Goal: Task Accomplishment & Management: Use online tool/utility

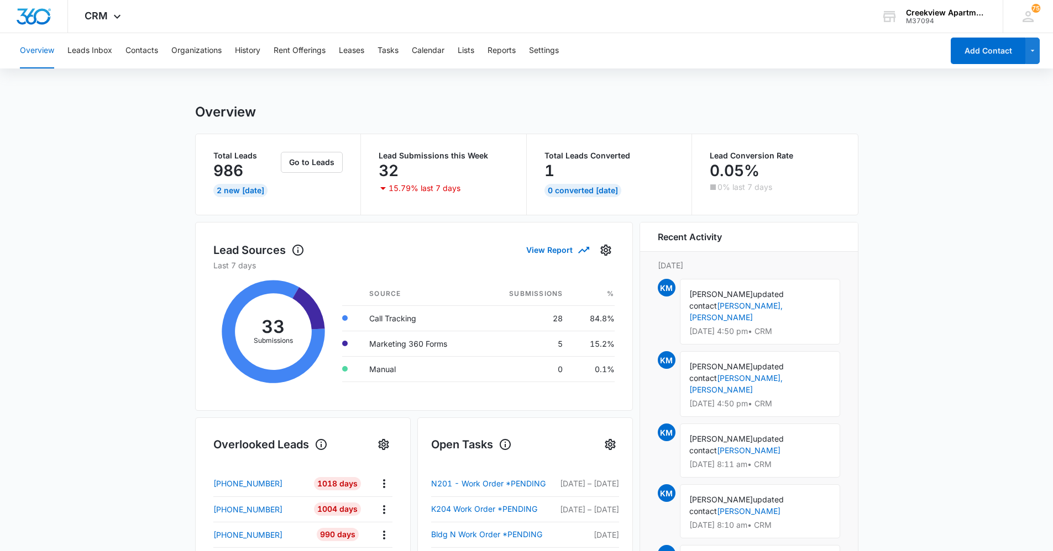
click at [932, 218] on main "Overview Total Leads 986 2 New [DATE] Go to Leads Lead Submissions this Week 32…" at bounding box center [526, 529] width 1053 height 850
drag, startPoint x: 149, startPoint y: 371, endPoint x: 199, endPoint y: 367, distance: 50.5
click at [150, 371] on main "Overview Total Leads 986 2 New [DATE] Go to Leads Lead Submissions this Week 32…" at bounding box center [526, 529] width 1053 height 850
click at [153, 325] on main "Overview Total Leads 986 2 New [DATE] Go to Leads Lead Submissions this Week 32…" at bounding box center [526, 529] width 1053 height 850
click at [1012, 370] on main "Overview Total Leads 986 2 New [DATE] Go to Leads Lead Submissions this Week 32…" at bounding box center [526, 529] width 1053 height 850
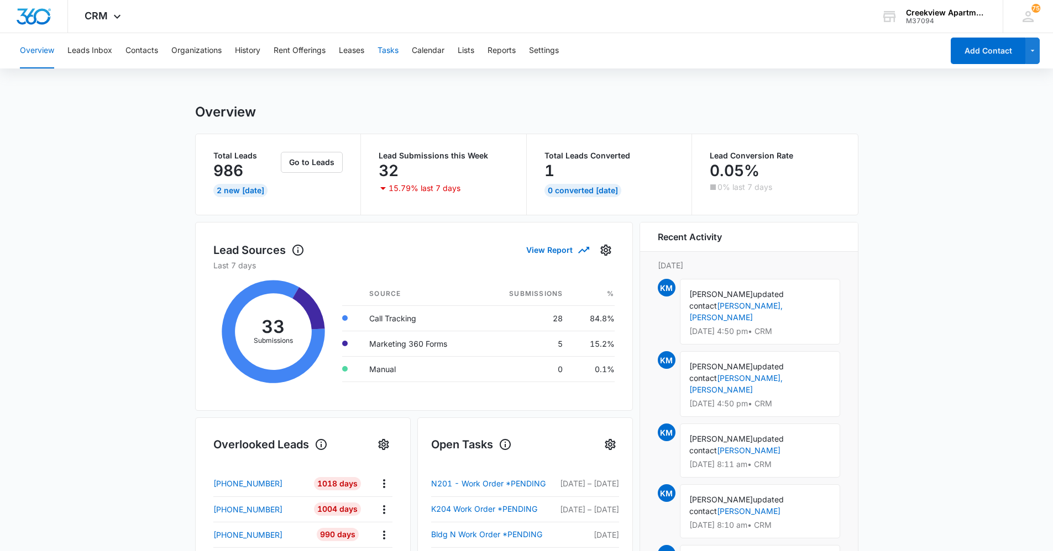
click at [391, 64] on button "Tasks" at bounding box center [387, 50] width 21 height 35
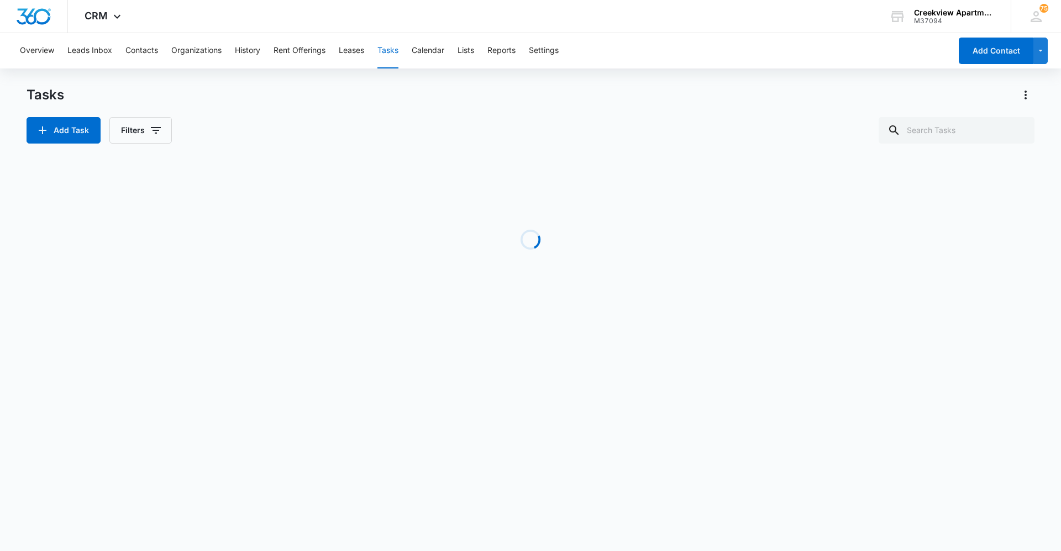
click at [333, 407] on body "CRM Apps Reputation Websites Forms CRM Email Social Content Ads Intelligence Fi…" at bounding box center [530, 275] width 1061 height 551
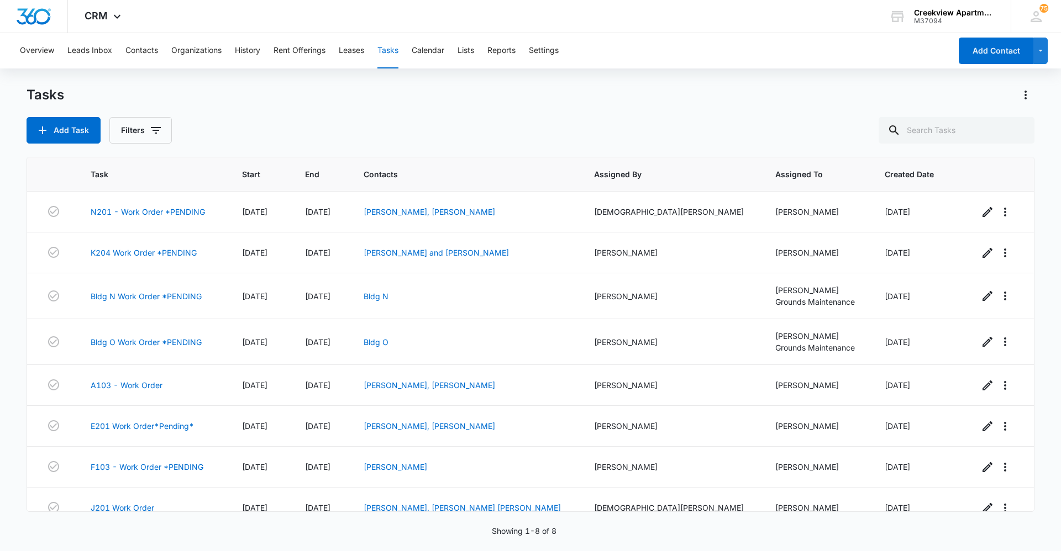
click at [291, 135] on div "Add Task Filters" at bounding box center [531, 130] width 1008 height 27
drag, startPoint x: 333, startPoint y: 135, endPoint x: 356, endPoint y: 286, distance: 152.1
click at [333, 135] on div "Add Task Filters" at bounding box center [531, 130] width 1008 height 27
drag, startPoint x: 328, startPoint y: 128, endPoint x: 329, endPoint y: 147, distance: 19.4
click at [328, 136] on div "Add Task Filters" at bounding box center [531, 130] width 1008 height 27
